Goal: Communication & Community: Answer question/provide support

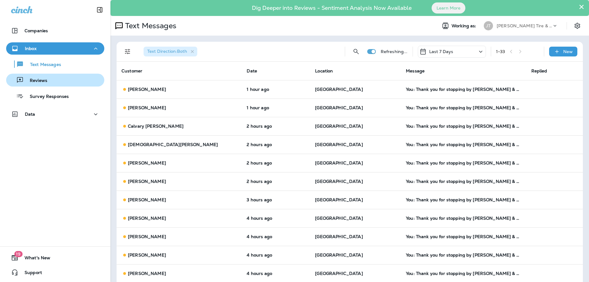
click at [41, 80] on p "Reviews" at bounding box center [36, 81] width 24 height 6
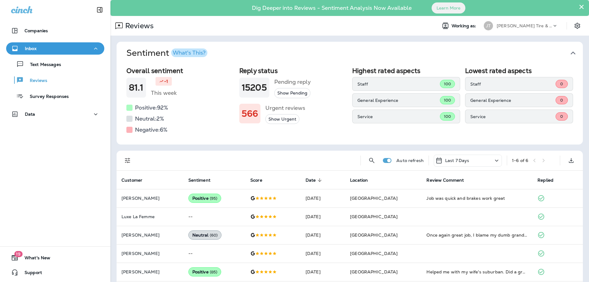
click at [186, 50] on div "What's This?" at bounding box center [189, 53] width 33 height 6
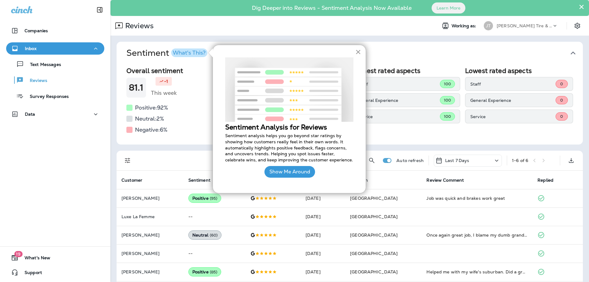
click at [357, 52] on button "×" at bounding box center [358, 52] width 6 height 10
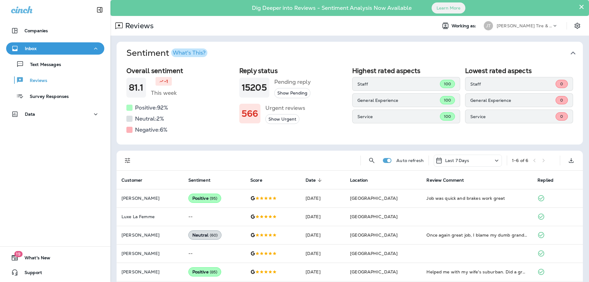
click at [284, 120] on button "Show Urgent" at bounding box center [282, 119] width 34 height 10
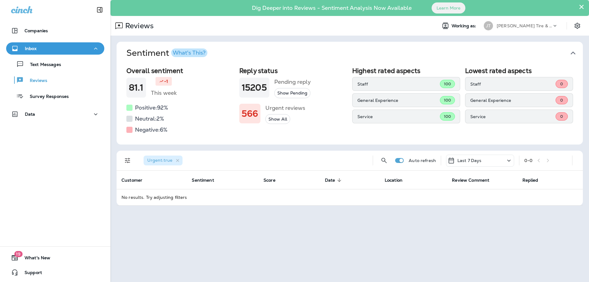
click at [145, 131] on h5 "Negative: 6 %" at bounding box center [151, 130] width 33 height 10
click at [274, 121] on button "Show All" at bounding box center [277, 119] width 25 height 10
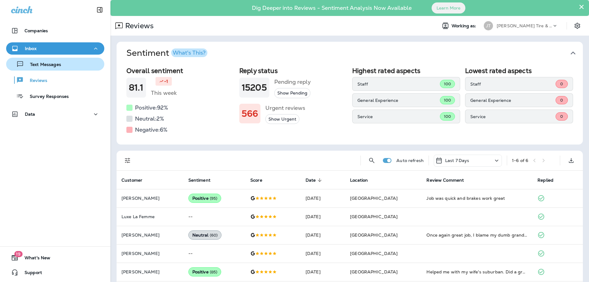
click at [50, 63] on p "Text Messages" at bounding box center [42, 65] width 37 height 6
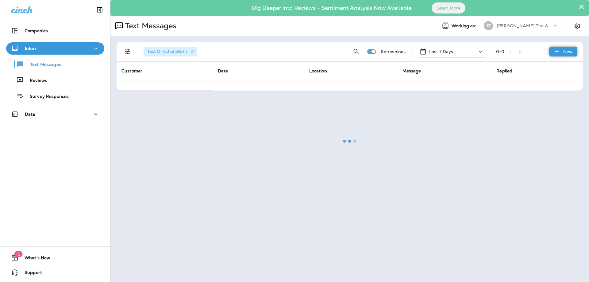
click at [561, 51] on div "New" at bounding box center [563, 52] width 28 height 10
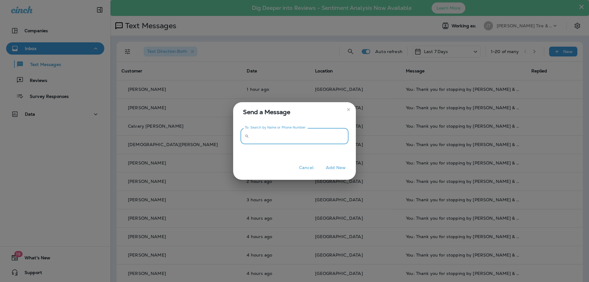
click at [292, 139] on input "To: Search by Name or Phone Number" at bounding box center [300, 136] width 97 height 16
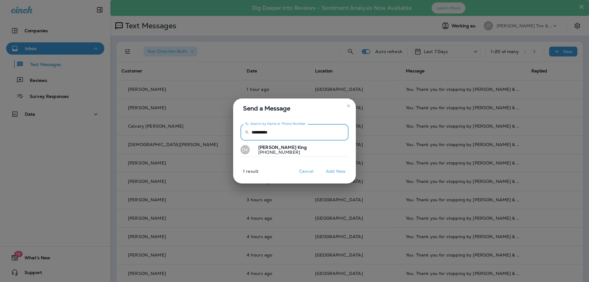
type input "**********"
click at [279, 153] on p "[PHONE_NUMBER]" at bounding box center [280, 152] width 54 height 5
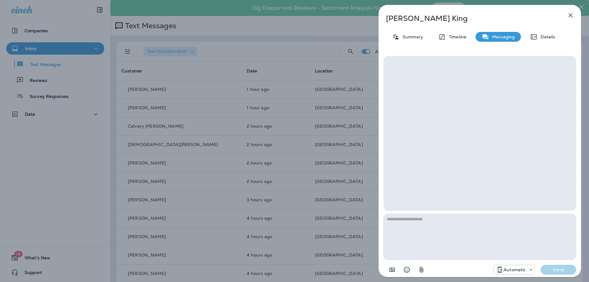
click at [427, 223] on textarea at bounding box center [480, 237] width 193 height 46
click at [518, 273] on div "Automatic" at bounding box center [514, 269] width 41 height 7
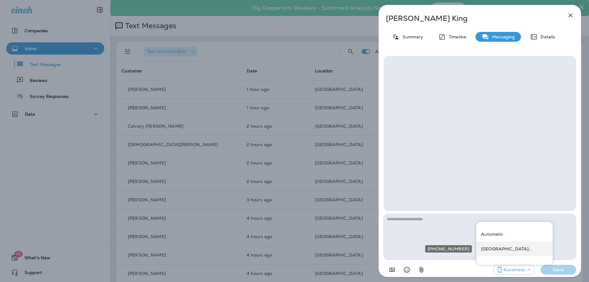
click at [512, 247] on p "[GEOGRAPHIC_DATA] ([STREET_ADDRESS])" at bounding box center [514, 248] width 67 height 5
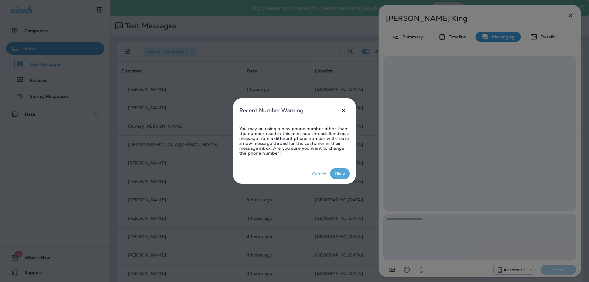
click at [345, 174] on div "Okay" at bounding box center [340, 173] width 11 height 5
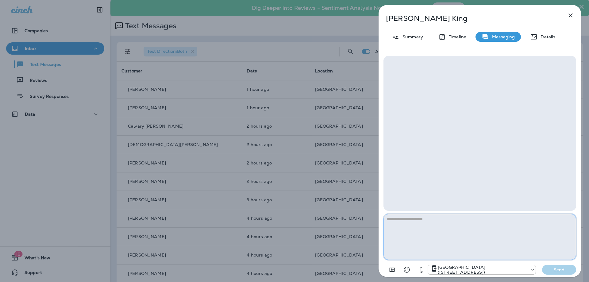
click at [439, 238] on textarea at bounding box center [480, 237] width 193 height 46
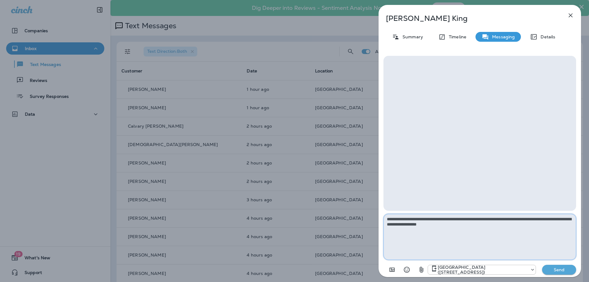
type textarea "**********"
click at [555, 269] on p "Send" at bounding box center [560, 270] width 26 height 6
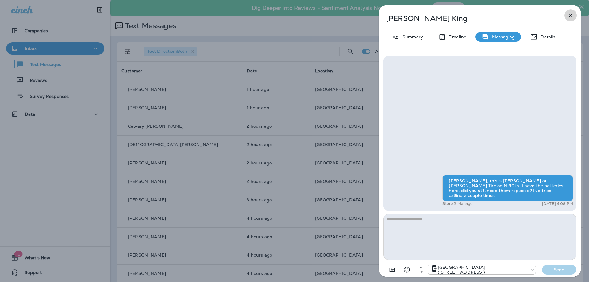
click at [574, 15] on icon "button" at bounding box center [570, 15] width 7 height 7
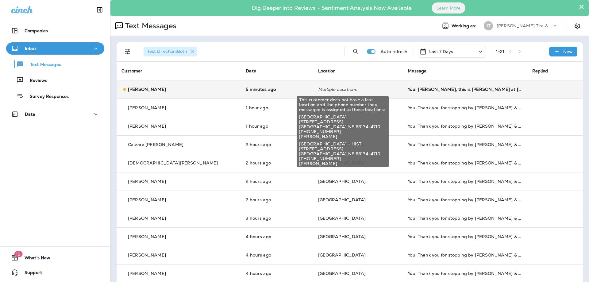
click at [359, 89] on p "Multiple Locations" at bounding box center [358, 89] width 80 height 5
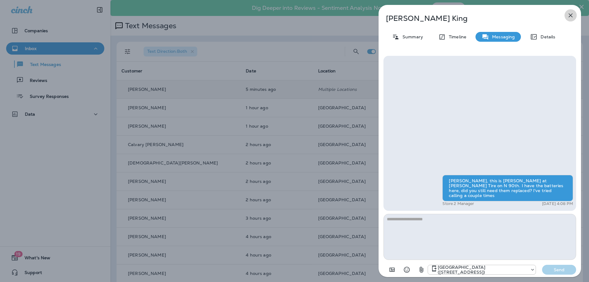
click at [574, 14] on icon "button" at bounding box center [570, 15] width 7 height 7
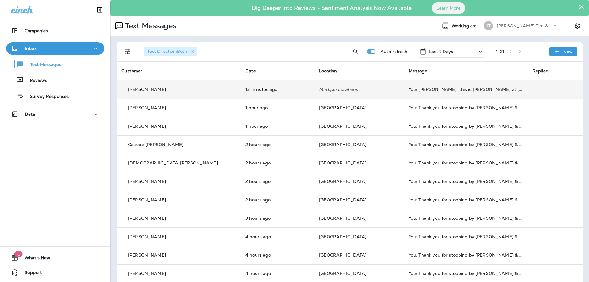
click at [367, 82] on td "Multiple Locations" at bounding box center [359, 89] width 90 height 18
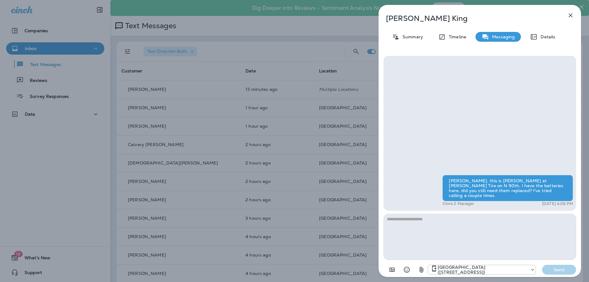
click at [573, 17] on icon "button" at bounding box center [570, 15] width 7 height 7
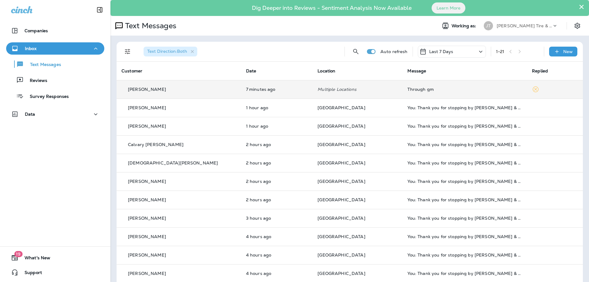
click at [192, 94] on td "[PERSON_NAME]" at bounding box center [179, 89] width 125 height 18
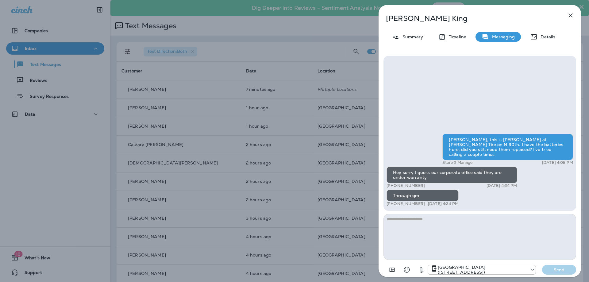
click at [461, 228] on textarea at bounding box center [480, 237] width 193 height 46
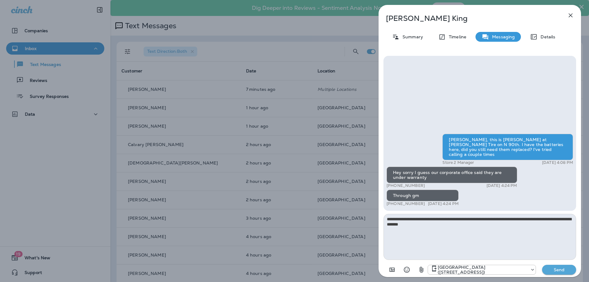
type textarea "**********"
click at [571, 270] on p "Send" at bounding box center [560, 270] width 26 height 6
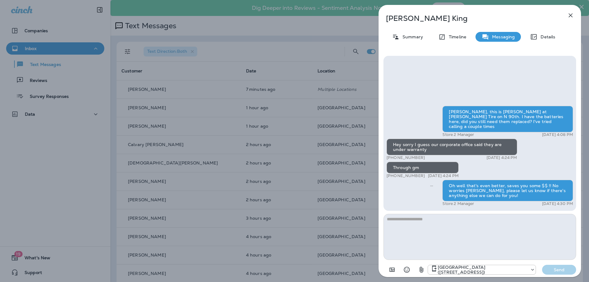
click at [571, 16] on icon "button" at bounding box center [571, 16] width 4 height 4
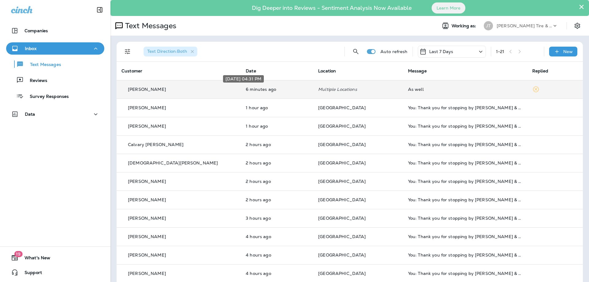
click at [285, 88] on p "6 minutes ago" at bounding box center [277, 89] width 63 height 5
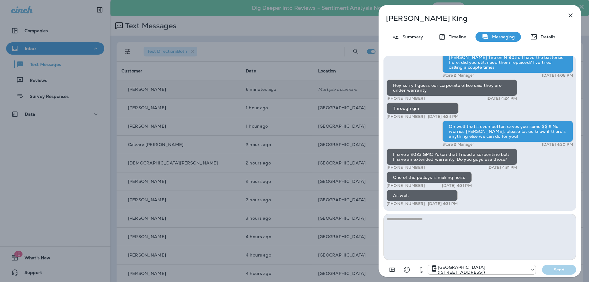
click at [420, 226] on textarea at bounding box center [480, 237] width 193 height 46
type textarea "*"
type textarea "**********"
click at [567, 273] on button "Send" at bounding box center [559, 270] width 34 height 10
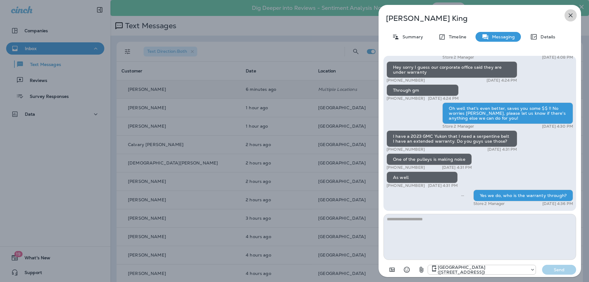
click at [569, 12] on icon "button" at bounding box center [570, 15] width 7 height 7
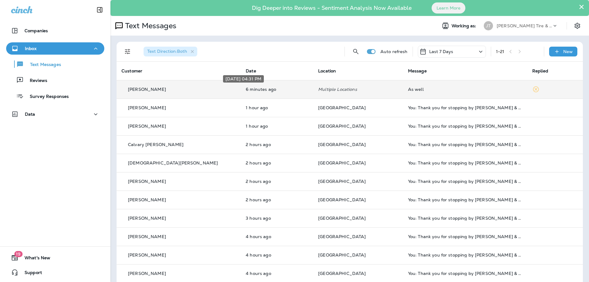
click at [274, 88] on p "6 minutes ago" at bounding box center [277, 89] width 63 height 5
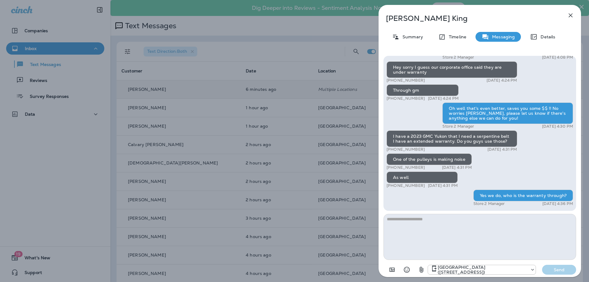
click at [571, 17] on icon "button" at bounding box center [570, 15] width 7 height 7
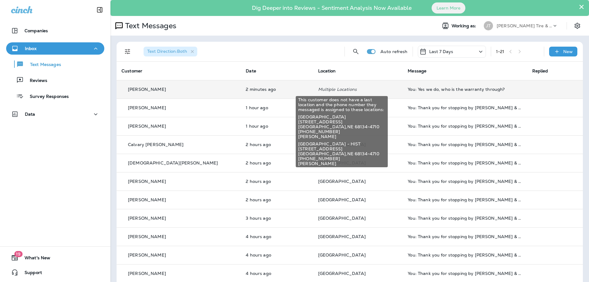
click at [371, 88] on p "Multiple Locations" at bounding box center [358, 89] width 80 height 5
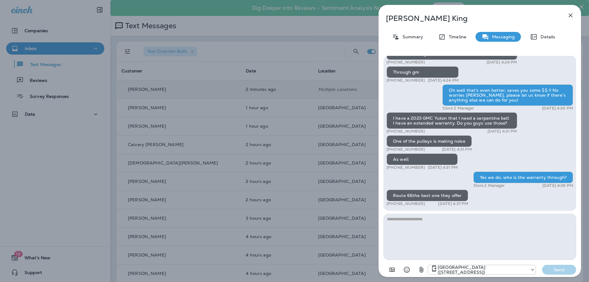
click at [438, 228] on textarea at bounding box center [480, 237] width 193 height 46
type textarea "**********"
click at [563, 274] on button "Send" at bounding box center [559, 270] width 34 height 10
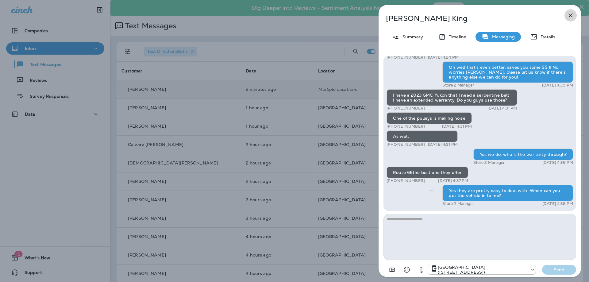
click at [572, 13] on icon "button" at bounding box center [570, 15] width 7 height 7
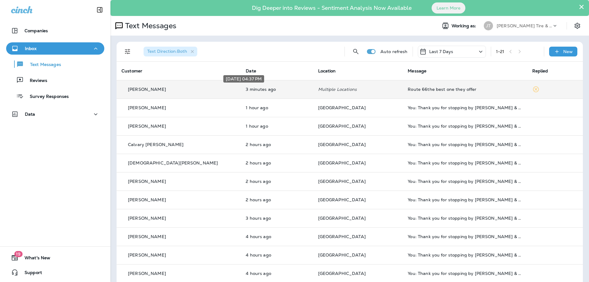
click at [263, 91] on p "3 minutes ago" at bounding box center [277, 89] width 62 height 5
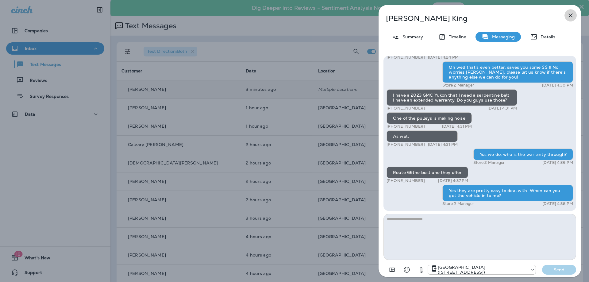
click at [571, 15] on icon "button" at bounding box center [571, 16] width 4 height 4
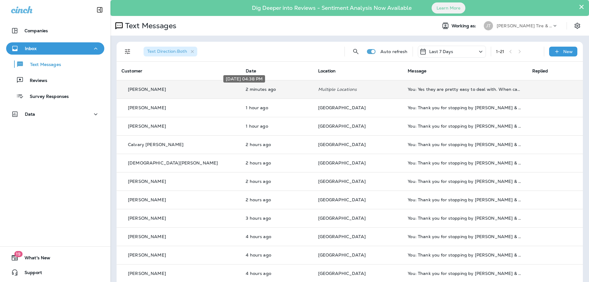
click at [270, 91] on p "2 minutes ago" at bounding box center [277, 89] width 62 height 5
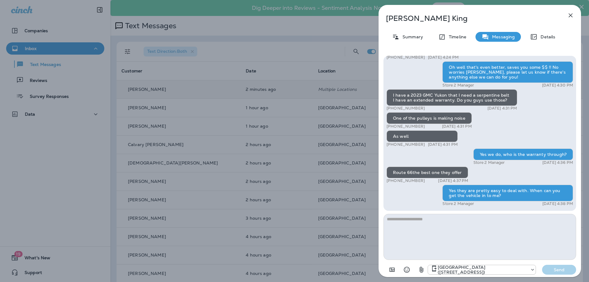
click at [573, 16] on icon "button" at bounding box center [570, 15] width 7 height 7
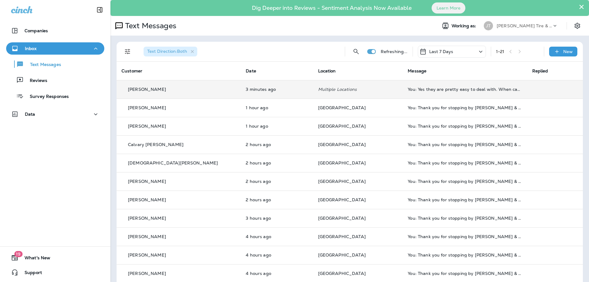
click at [355, 84] on td "Multiple Locations" at bounding box center [358, 89] width 90 height 18
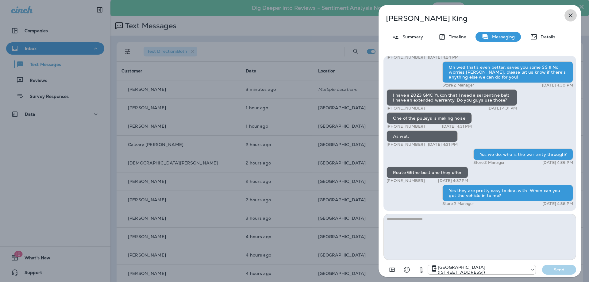
click at [572, 14] on icon "button" at bounding box center [570, 15] width 7 height 7
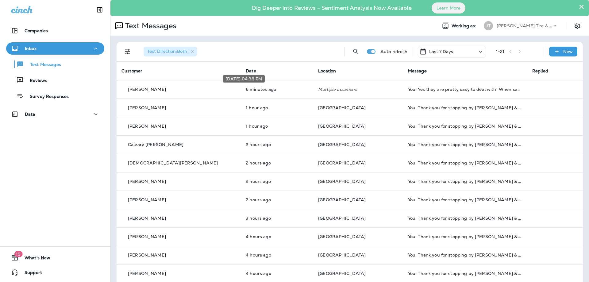
click at [277, 90] on p "6 minutes ago" at bounding box center [277, 89] width 63 height 5
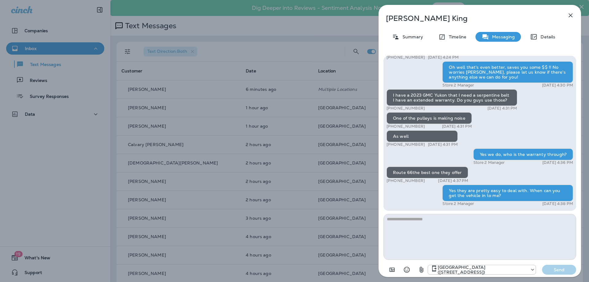
click at [571, 17] on icon "button" at bounding box center [570, 15] width 7 height 7
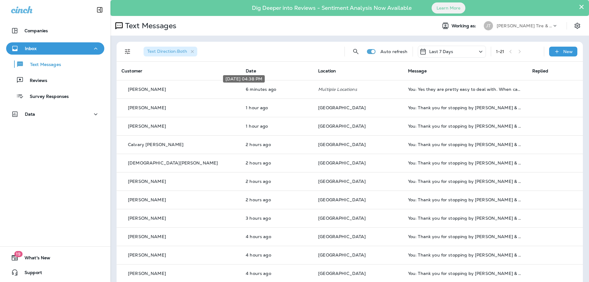
click at [283, 88] on p "6 minutes ago" at bounding box center [277, 89] width 63 height 5
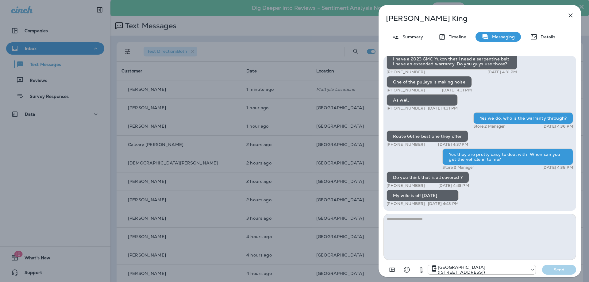
click at [459, 235] on textarea at bounding box center [480, 237] width 193 height 46
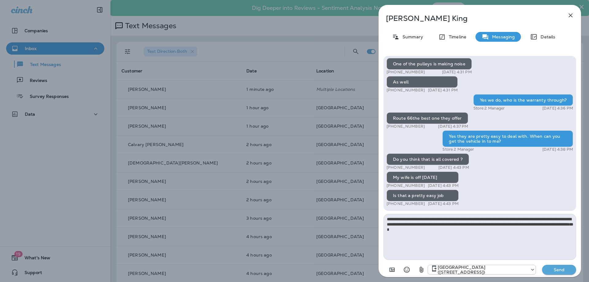
type textarea "**********"
click at [558, 266] on button "Send" at bounding box center [559, 270] width 34 height 10
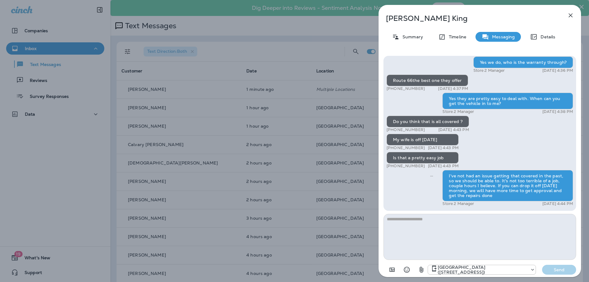
click at [570, 14] on icon "button" at bounding box center [570, 15] width 7 height 7
